Goal: Feedback & Contribution: Contribute content

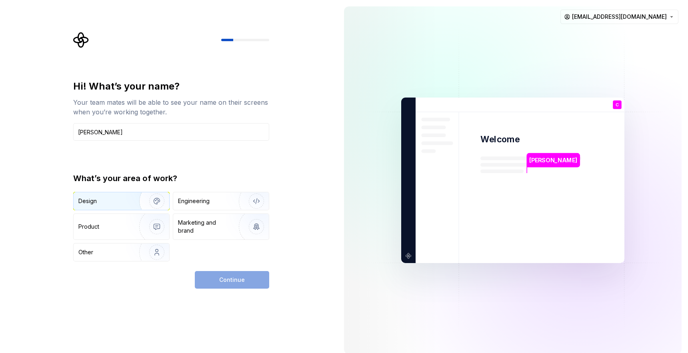
type input "[PERSON_NAME]"
click at [132, 202] on img "button" at bounding box center [151, 201] width 51 height 54
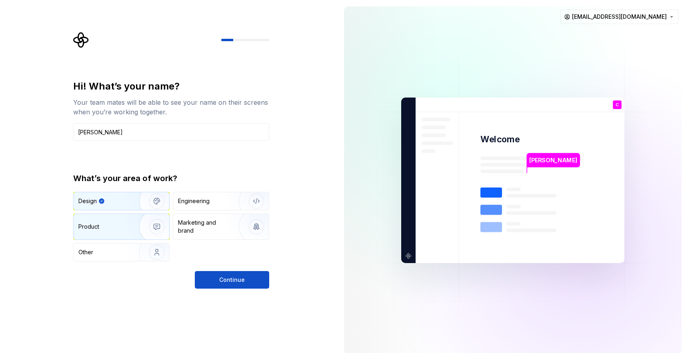
click at [130, 230] on img "button" at bounding box center [151, 227] width 51 height 54
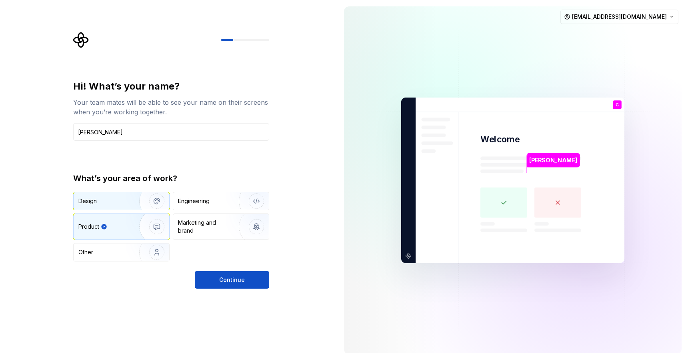
click at [126, 202] on img "button" at bounding box center [151, 201] width 51 height 54
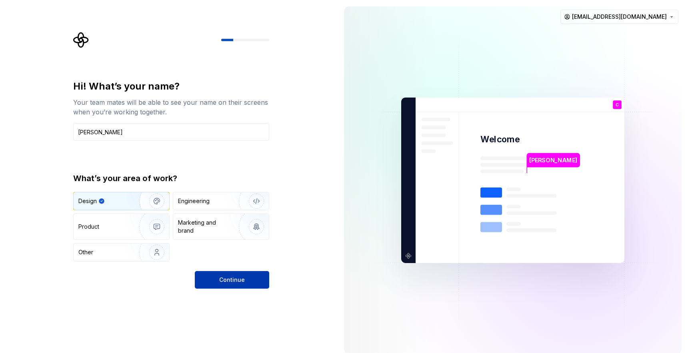
click at [236, 278] on span "Continue" at bounding box center [232, 280] width 26 height 8
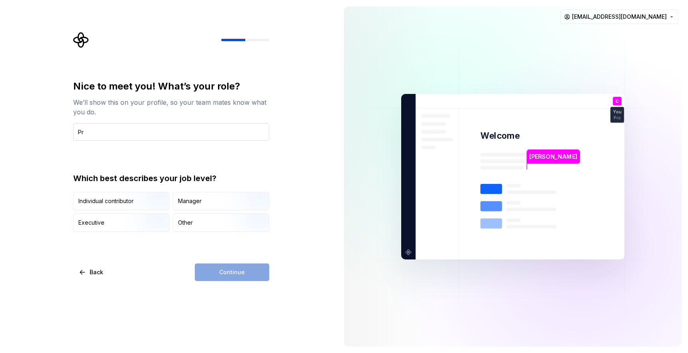
type input "P"
type input "Design System Manager"
click at [205, 203] on div "Manager" at bounding box center [221, 201] width 96 height 18
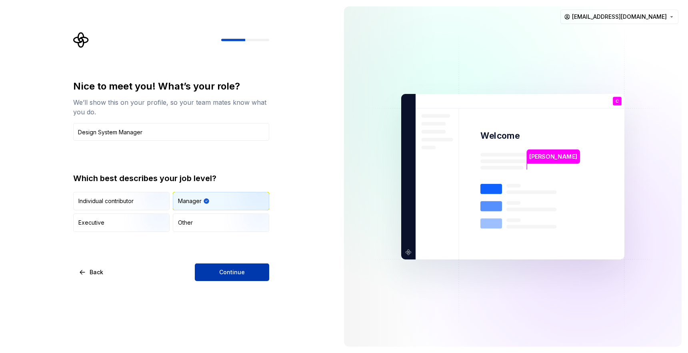
click at [228, 273] on span "Continue" at bounding box center [232, 272] width 26 height 8
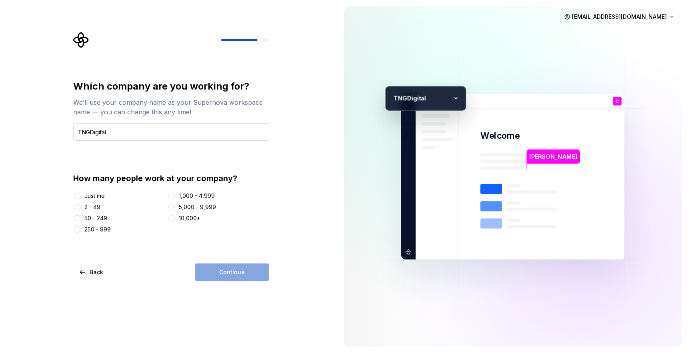
click at [90, 130] on input "TNGDigital" at bounding box center [171, 132] width 196 height 18
type input "TNG Digital"
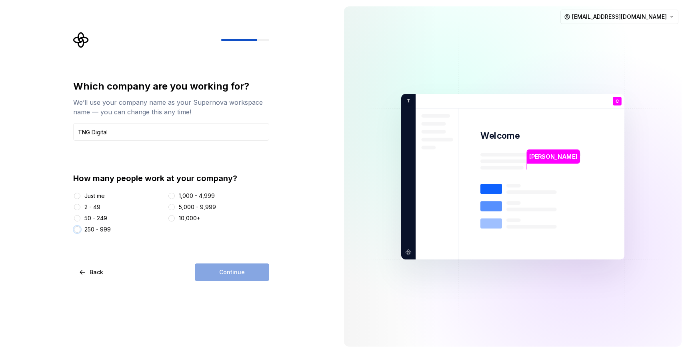
click at [76, 229] on button "250 - 999" at bounding box center [77, 229] width 6 height 6
click at [232, 272] on span "Continue" at bounding box center [232, 272] width 26 height 8
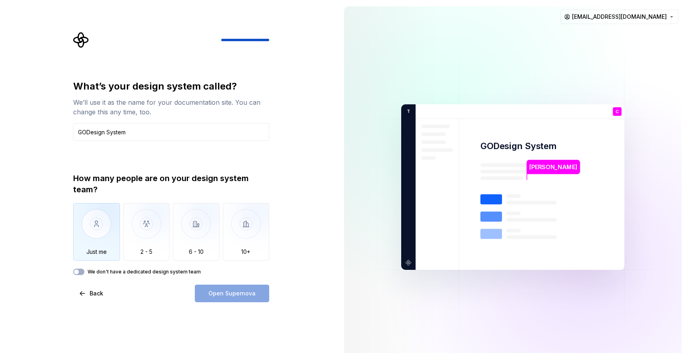
type input "GODesign System"
click at [96, 222] on img "button" at bounding box center [96, 230] width 47 height 54
click at [231, 292] on span "Open Supernova" at bounding box center [231, 294] width 47 height 8
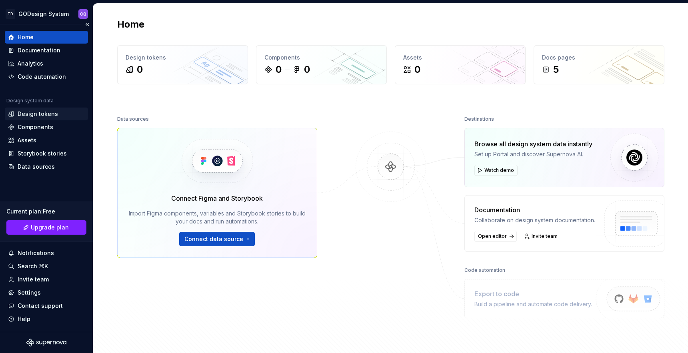
click at [34, 113] on div "Design tokens" at bounding box center [38, 114] width 40 height 8
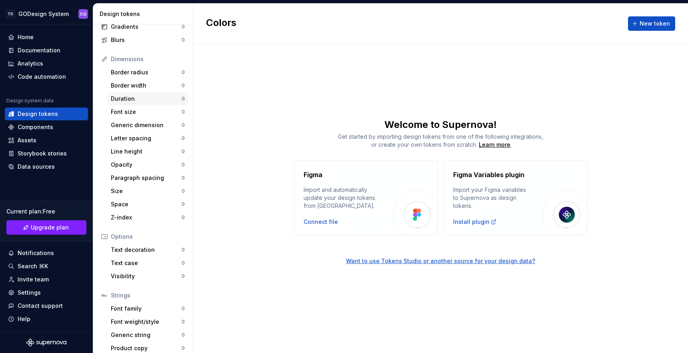
scroll to position [85, 0]
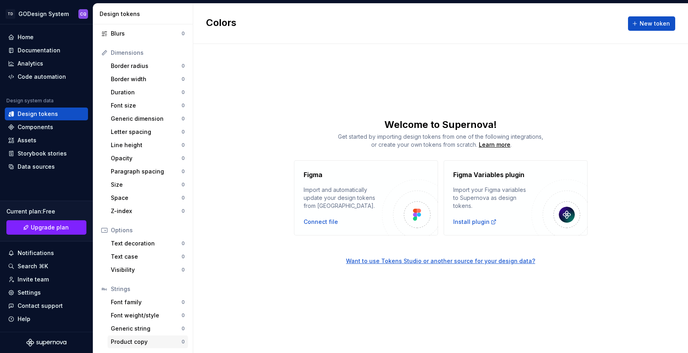
click at [138, 340] on div "Product copy" at bounding box center [146, 342] width 71 height 8
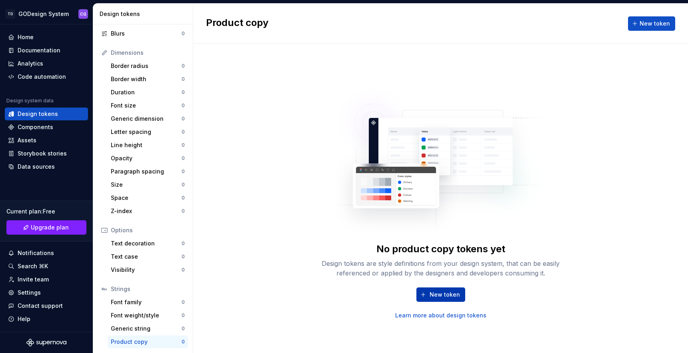
click at [440, 295] on span "New token" at bounding box center [445, 295] width 30 height 8
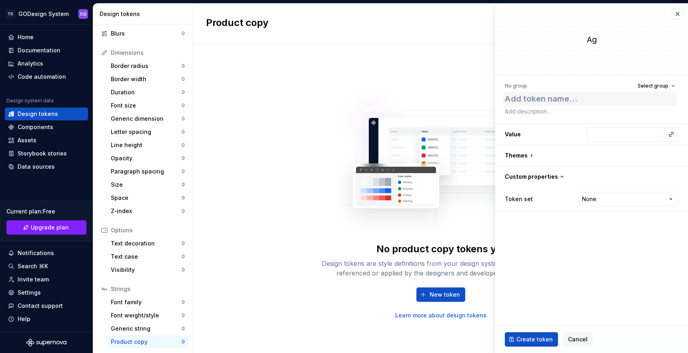
type textarea "*"
type textarea "H"
type textarea "*"
type textarea "Ho"
type textarea "*"
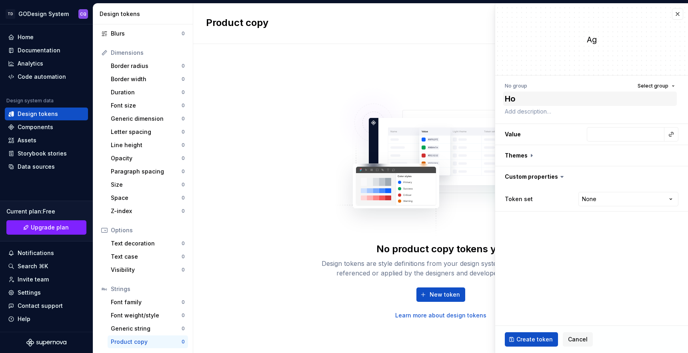
type textarea "Hom"
type textarea "*"
type textarea "Home"
type textarea "*"
type textarea "Home"
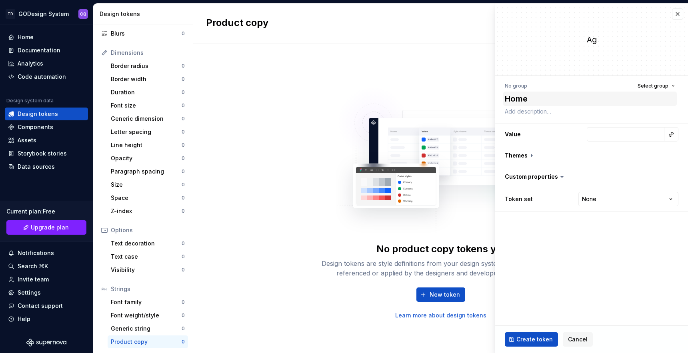
type textarea "*"
type textarea "Home P"
type textarea "*"
type textarea "Home Pg"
type textarea "*"
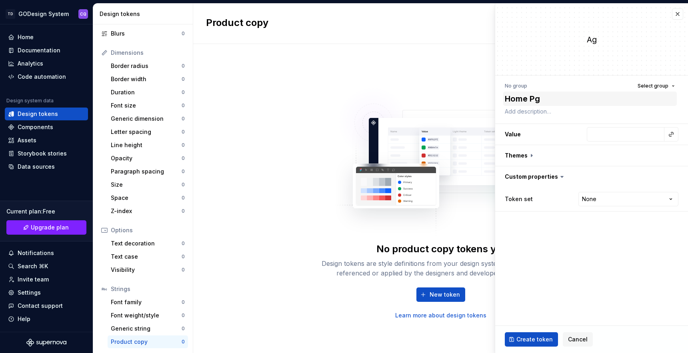
type textarea "Home Pge"
type textarea "*"
type textarea "Home Pg"
type textarea "*"
type textarea "Home P"
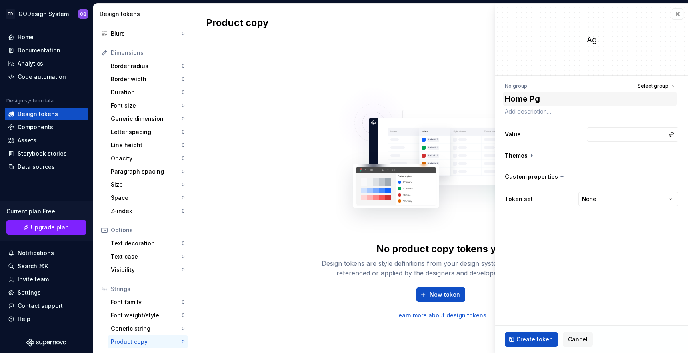
type textarea "*"
type textarea "Home"
type textarea "*"
type textarea "Home"
type textarea "*"
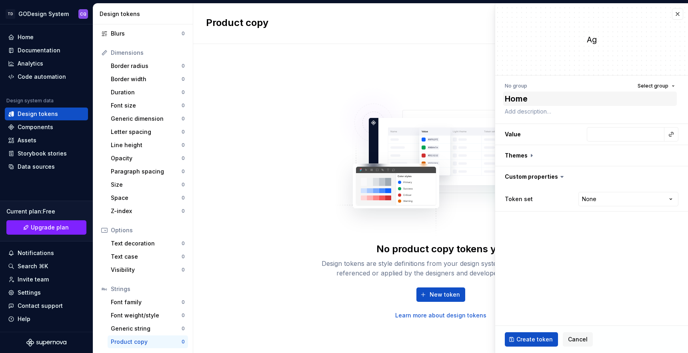
type textarea "Hom"
type textarea "*"
type textarea "Ho"
type textarea "*"
type textarea "H"
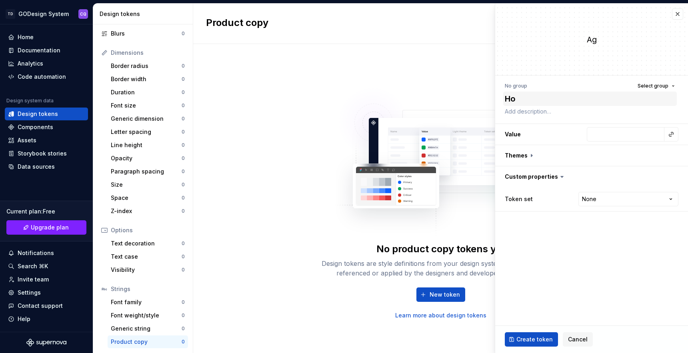
type textarea "*"
type textarea "He"
type textarea "*"
type textarea "Her"
type textarea "*"
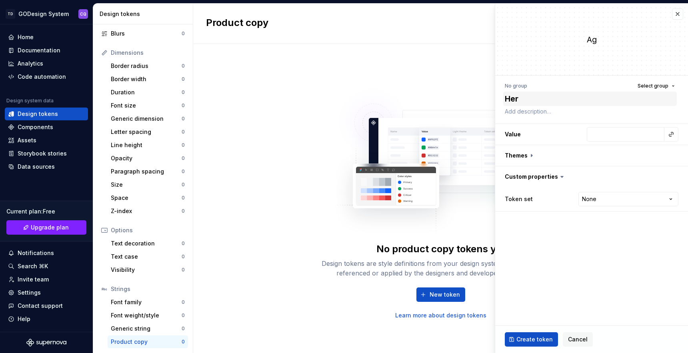
type textarea "Hero"
type textarea "*"
type textarea "Hero"
type textarea "*"
type textarea "Hero B"
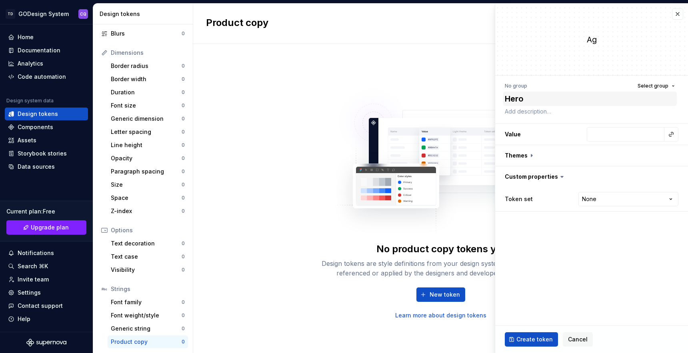
type textarea "*"
type textarea "Hero Ba"
type textarea "*"
type textarea "Hero Ban"
type textarea "*"
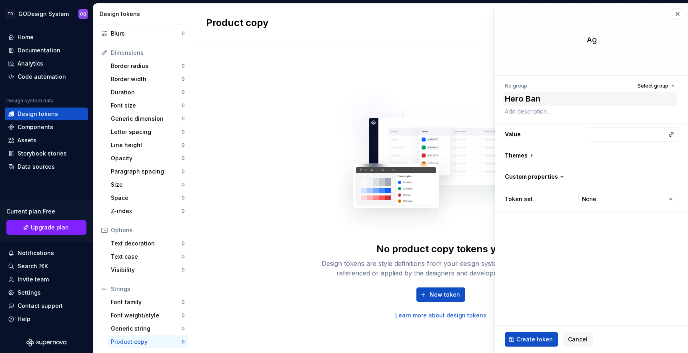
type textarea "Hero Bann"
type textarea "*"
type textarea "Hero Banne"
type textarea "*"
type textarea "Hero Banner"
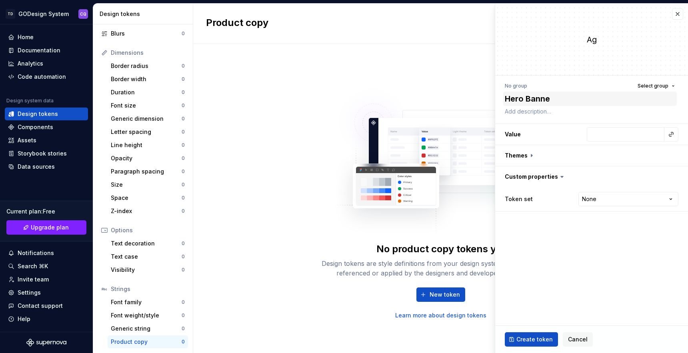
type textarea "*"
type textarea "Hero Banner"
type textarea "*"
type textarea "Hero Banner"
type textarea "*"
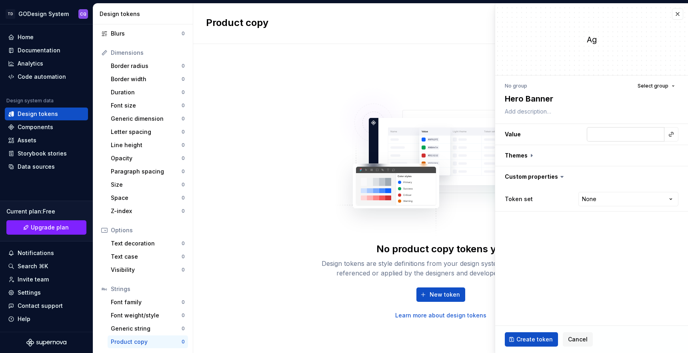
type textarea "Hero Banner"
click at [606, 136] on input "text" at bounding box center [626, 134] width 78 height 14
type textarea "*"
click at [670, 132] on button "button" at bounding box center [671, 134] width 11 height 11
click at [555, 130] on html "TD GODesign System CQ Home Documentation Analytics Code automation Design syste…" at bounding box center [344, 176] width 688 height 353
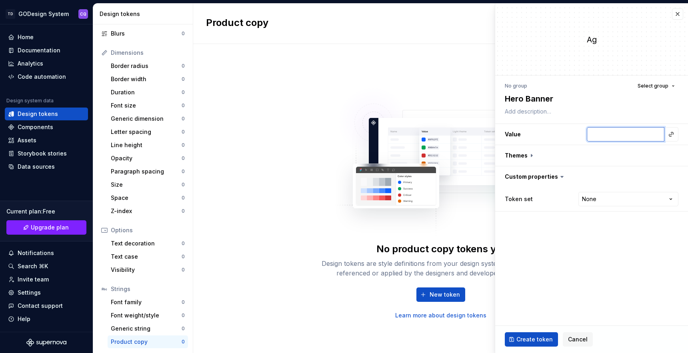
click at [606, 135] on input "text" at bounding box center [626, 134] width 78 height 14
type input "W"
type textarea "*"
type input "We"
type textarea "*"
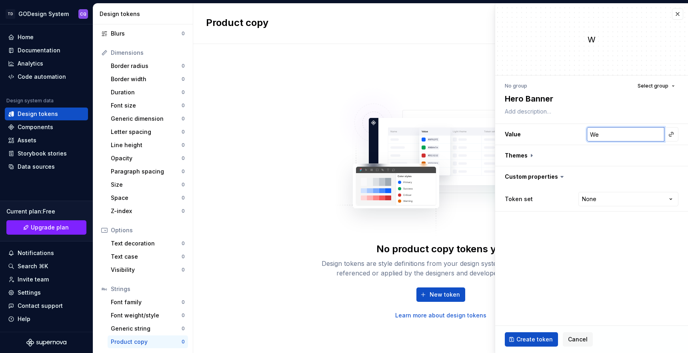
type input "Wel"
type textarea "*"
type input "Welc"
type textarea "*"
type input "Welco"
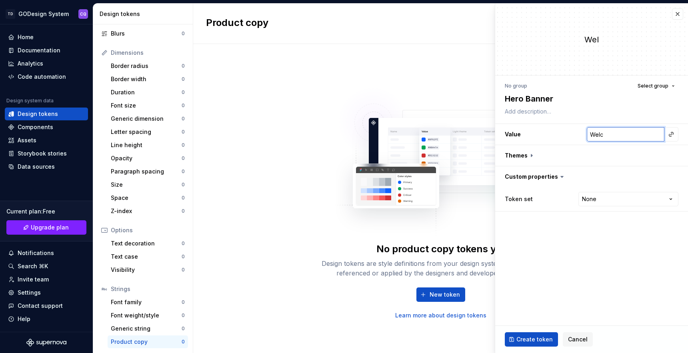
type textarea "*"
type input "Welcom"
type textarea "*"
type input "Welcome"
type textarea "*"
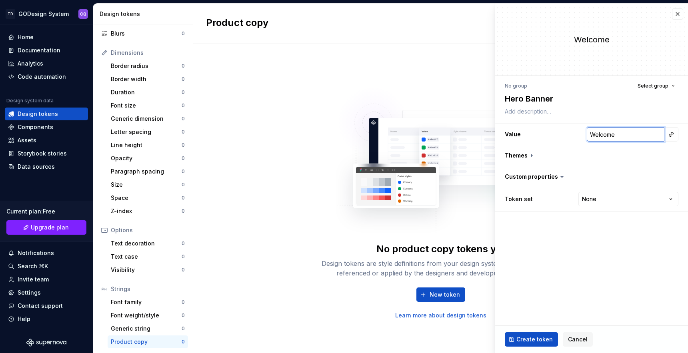
type input "Welcome"
type textarea "*"
type input "Welcome t"
type textarea "*"
type input "Welcome to"
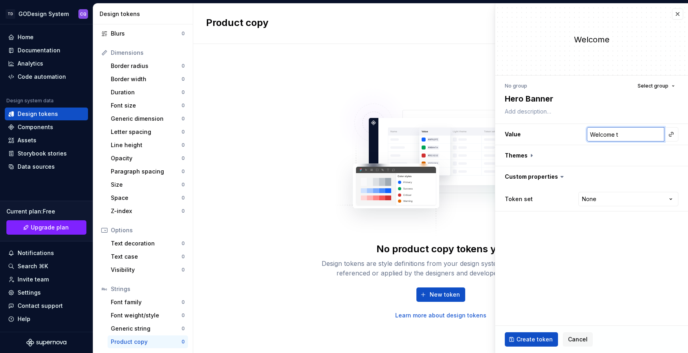
type textarea "*"
type input "Welcome to"
type textarea "*"
type input "Welcome to T"
type textarea "*"
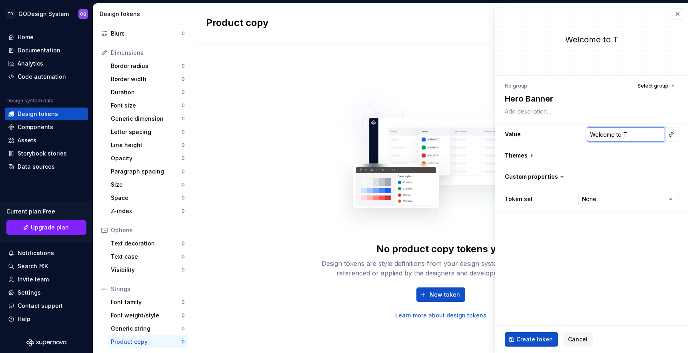
type input "Welcome to [GEOGRAPHIC_DATA]"
type textarea "*"
type input "Welcome to TNG"
type textarea "*"
type input "Welcome to [GEOGRAPHIC_DATA]"
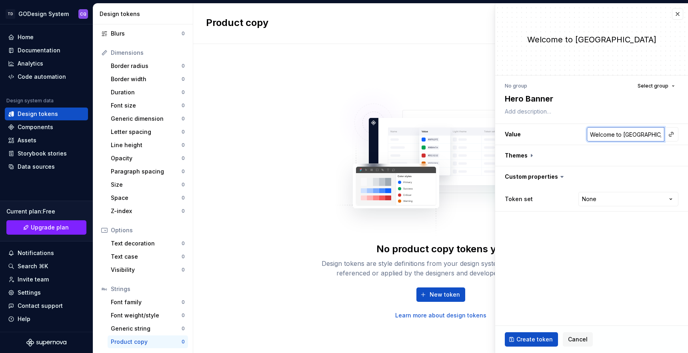
type textarea "*"
type input "Welcome to [GEOGRAPHIC_DATA]"
click at [552, 100] on textarea "Hero Banner" at bounding box center [590, 99] width 174 height 14
click at [559, 98] on textarea "Hero Banner" at bounding box center [590, 99] width 174 height 14
drag, startPoint x: 566, startPoint y: 99, endPoint x: 500, endPoint y: 99, distance: 66.4
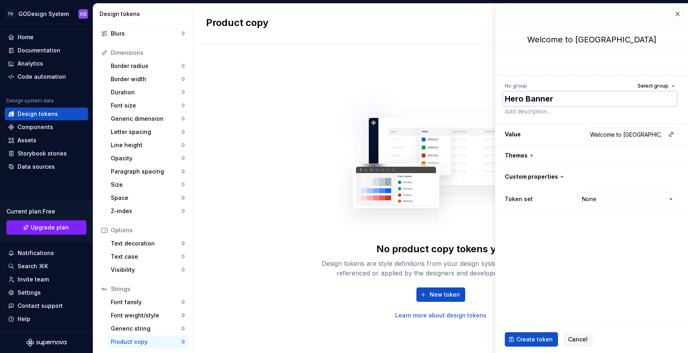
click at [500, 99] on div "No group Select group Hero Banner Value Welcome to TNGD Themes Custom propertie…" at bounding box center [591, 146] width 193 height 141
type textarea "*"
type textarea "w"
type textarea "*"
type textarea "we"
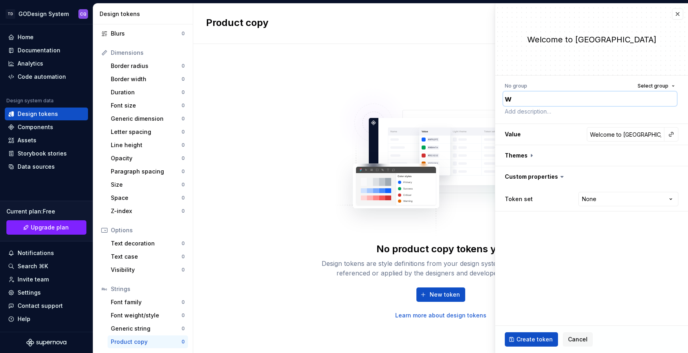
type textarea "*"
type textarea "wel"
type textarea "*"
type textarea "welc"
type textarea "*"
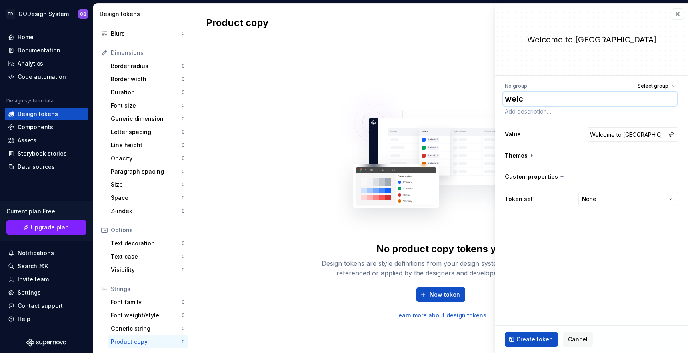
type textarea "welco"
type textarea "*"
type textarea "welcom"
type textarea "*"
type textarea "welcome"
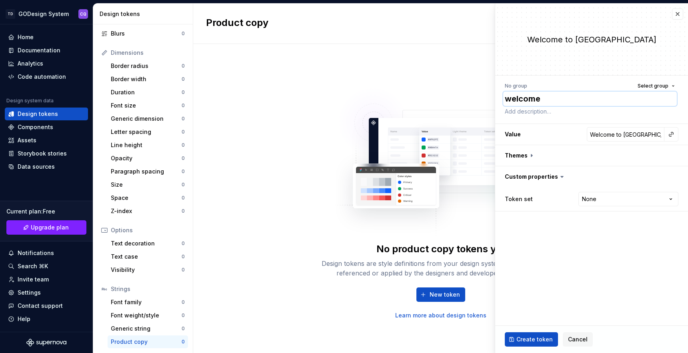
type textarea "*"
type textarea "welcomem"
type textarea "*"
type textarea "welcomeme"
type textarea "*"
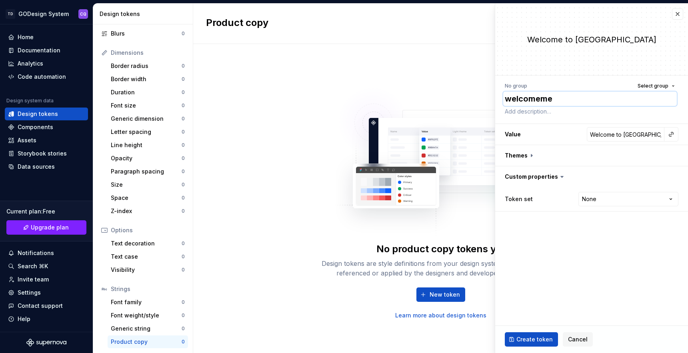
type textarea "welcomemes"
type textarea "*"
type textarea "welcomemess"
type textarea "*"
type textarea "welcomemessa"
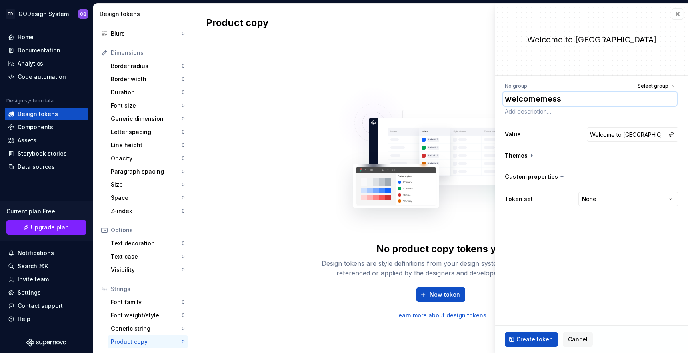
type textarea "*"
type textarea "welcomemessag"
type textarea "*"
type textarea "welcomemessage"
type textarea "*"
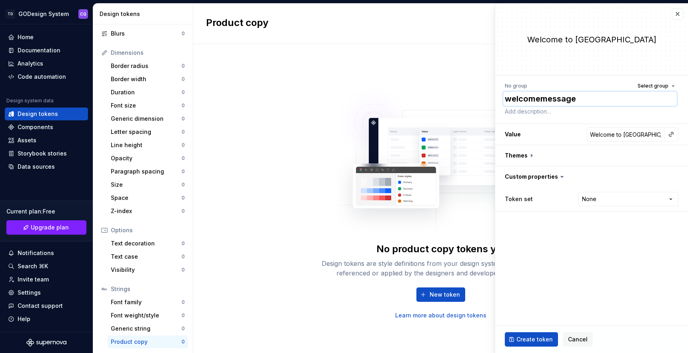
type textarea "welcome-message"
type textarea "*"
type textarea "welcomemessage"
type textarea "*"
type textarea "welcome message"
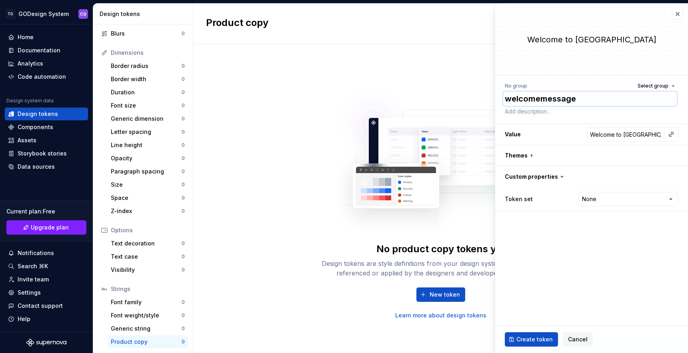
type textarea "*"
type textarea "welcome message"
click at [532, 340] on span "Create token" at bounding box center [534, 340] width 36 height 8
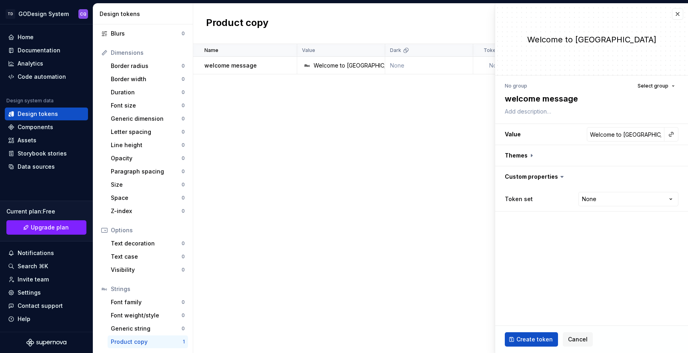
type textarea "*"
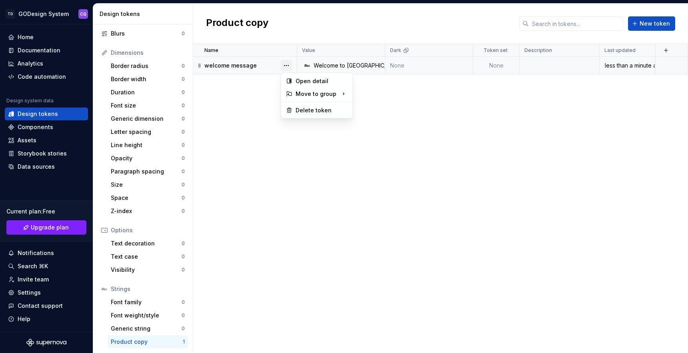
click at [286, 62] on button "button" at bounding box center [286, 65] width 11 height 11
click at [255, 100] on html "TD GODesign System CQ Home Documentation Analytics Code automation Design syste…" at bounding box center [344, 176] width 688 height 353
click at [286, 64] on button "button" at bounding box center [286, 65] width 11 height 11
click at [235, 98] on html "TD GODesign System CQ Home Documentation Analytics Code automation Design syste…" at bounding box center [344, 176] width 688 height 353
click at [498, 64] on td "None" at bounding box center [496, 66] width 46 height 18
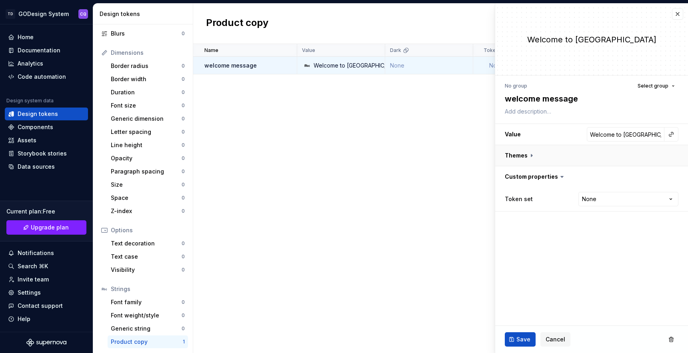
click at [532, 156] on button "button" at bounding box center [591, 155] width 193 height 21
click at [531, 155] on icon at bounding box center [531, 155] width 2 height 1
click at [596, 219] on html "TD GODesign System CQ Home Documentation Analytics Code automation Design syste…" at bounding box center [344, 176] width 688 height 353
click at [555, 265] on html "TD GODesign System CQ Home Documentation Analytics Code automation Design syste…" at bounding box center [344, 176] width 688 height 353
click at [653, 85] on span "Select group" at bounding box center [653, 86] width 31 height 6
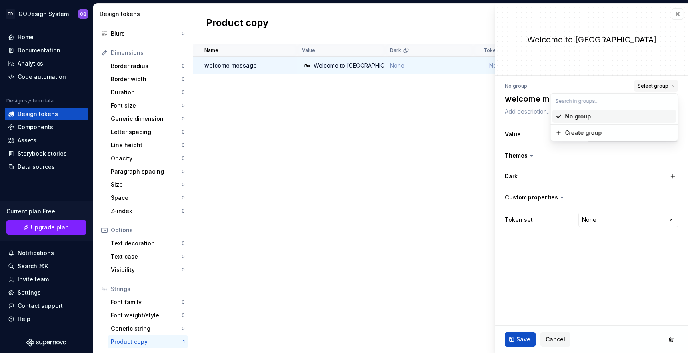
click at [653, 85] on span "Select group" at bounding box center [653, 86] width 31 height 6
click at [676, 13] on button "button" at bounding box center [677, 13] width 11 height 11
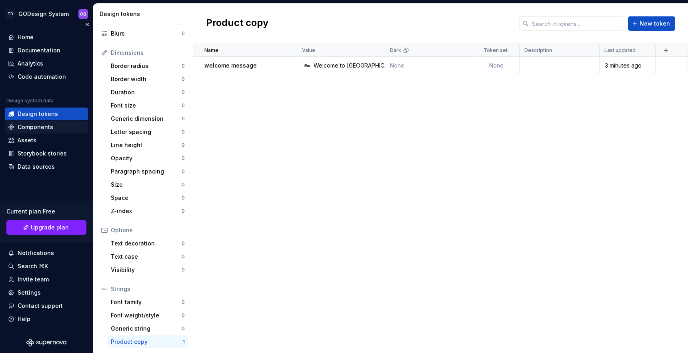
click at [46, 128] on div "Components" at bounding box center [36, 127] width 36 height 8
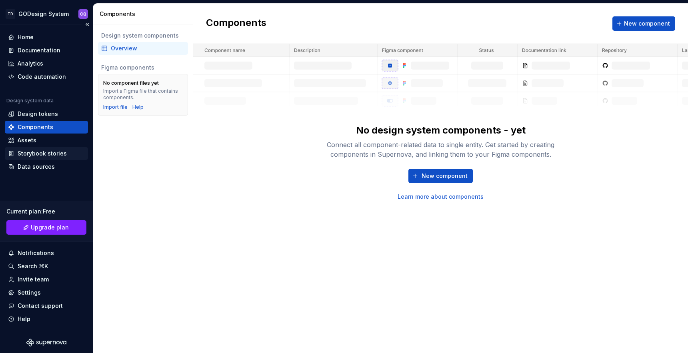
click at [40, 152] on div "Storybook stories" at bounding box center [42, 154] width 49 height 8
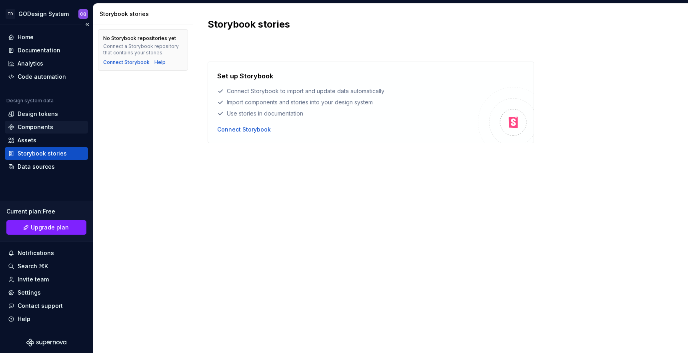
click at [36, 128] on div "Components" at bounding box center [36, 127] width 36 height 8
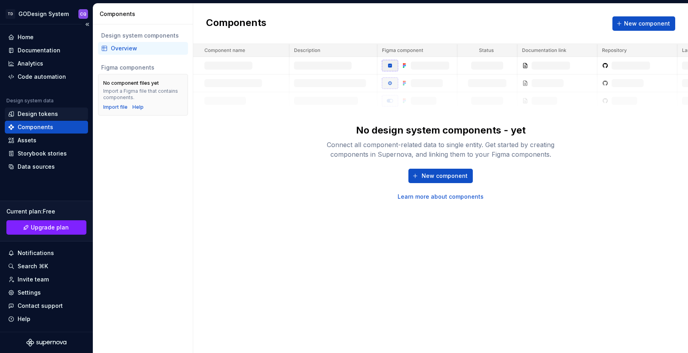
click at [41, 116] on div "Design tokens" at bounding box center [38, 114] width 40 height 8
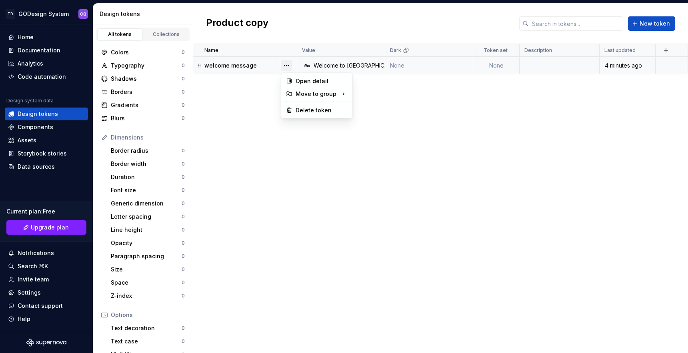
click at [286, 65] on button "button" at bounding box center [286, 65] width 11 height 11
click at [305, 81] on div "Open detail" at bounding box center [322, 81] width 52 height 8
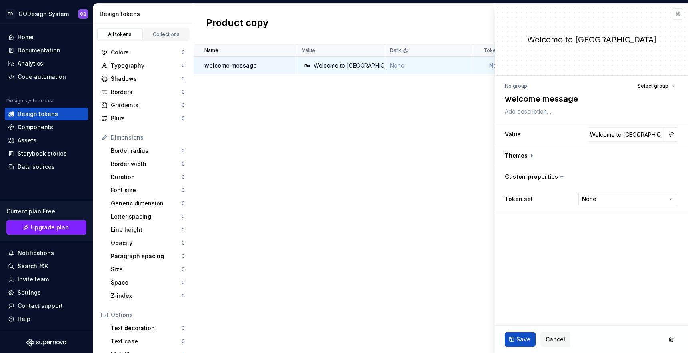
type textarea "*"
